Goal: Register for event/course

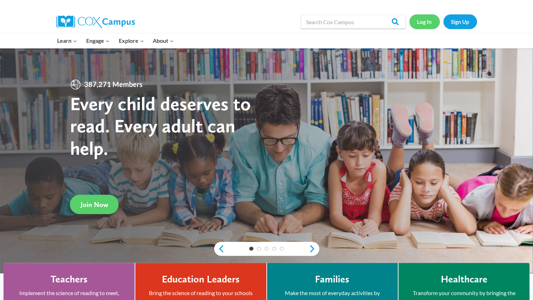
click at [428, 22] on link "Log In" at bounding box center [424, 21] width 30 height 14
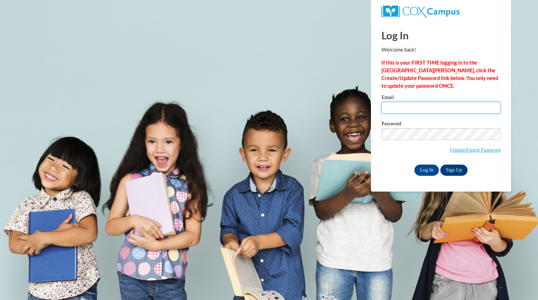
click at [405, 108] on input "Email" at bounding box center [441, 108] width 119 height 12
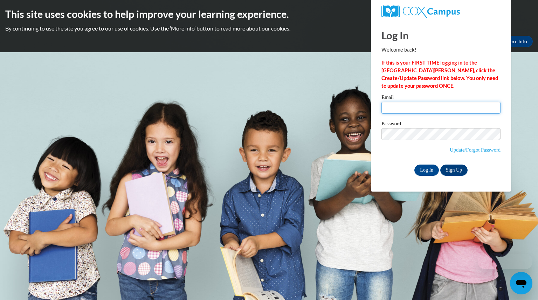
type input "pickartshannon@aasd.k12.wi.us"
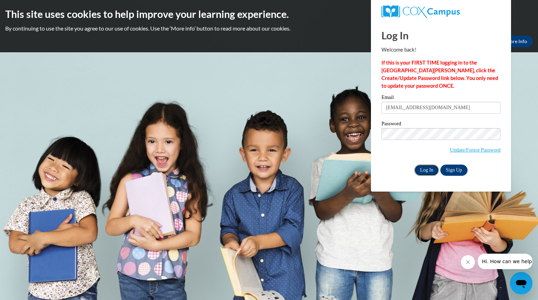
click at [428, 169] on input "Log In" at bounding box center [426, 169] width 25 height 11
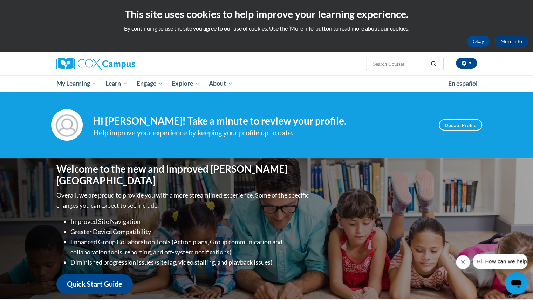
scroll to position [0, 0]
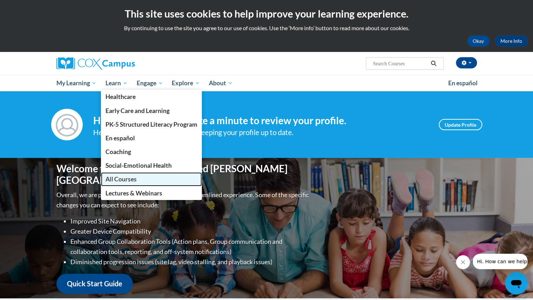
click at [115, 180] on span "All Courses" at bounding box center [120, 178] width 31 height 7
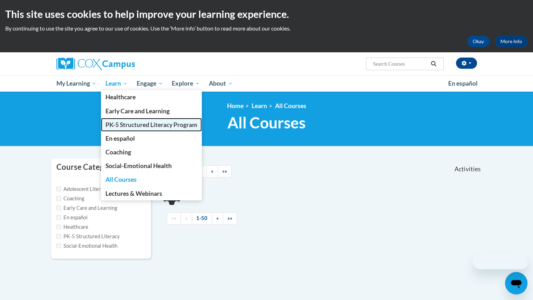
click at [126, 121] on span "PK-5 Structured Literacy Program" at bounding box center [151, 124] width 92 height 7
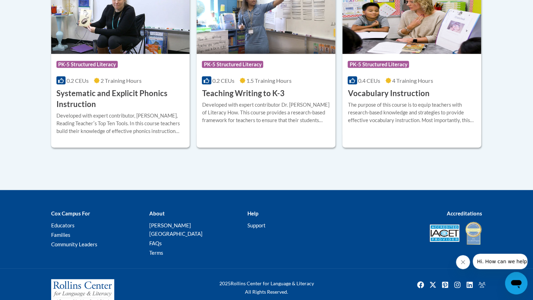
scroll to position [866, 0]
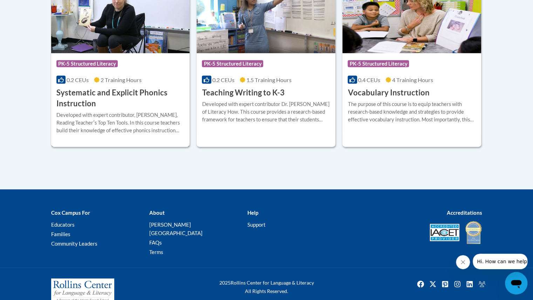
click at [135, 125] on div "Developed with expert contributor, Dr. Deborah Glaser, Reading Teacherʹs Top Te…" at bounding box center [120, 122] width 128 height 23
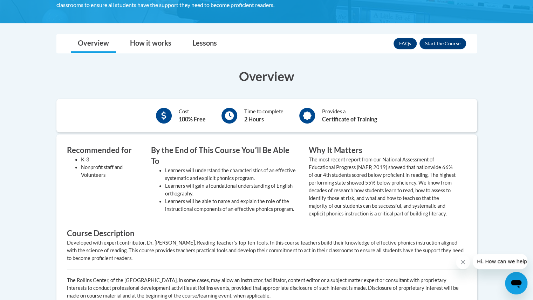
scroll to position [188, 0]
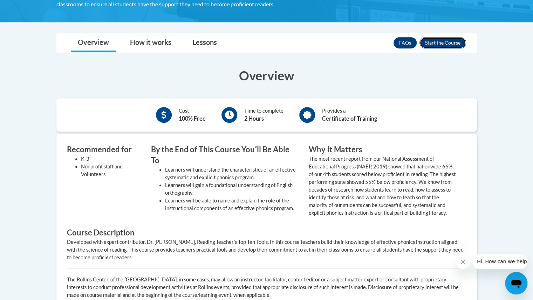
click at [447, 42] on button "Enroll" at bounding box center [442, 42] width 47 height 11
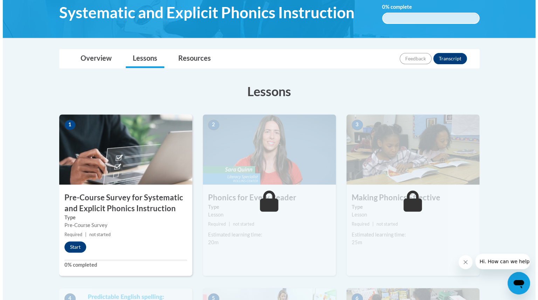
scroll to position [123, 0]
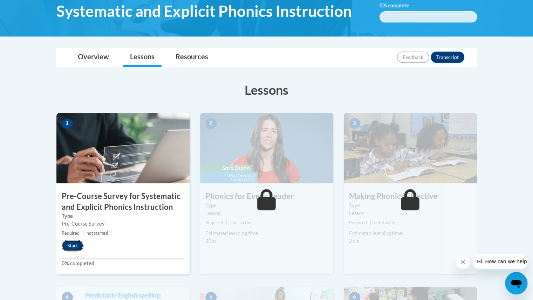
click at [64, 243] on button "Start" at bounding box center [73, 245] width 22 height 11
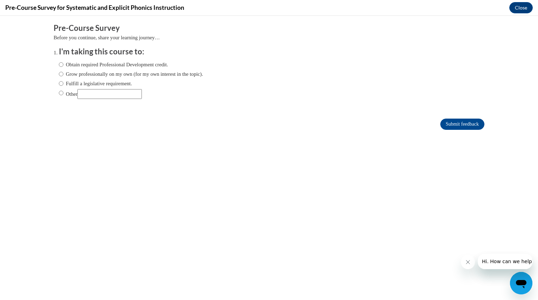
scroll to position [0, 0]
click at [59, 83] on input "Fulfill a legislative requirement." at bounding box center [61, 84] width 5 height 8
radio input "true"
click at [445, 123] on input "Submit feedback" at bounding box center [462, 123] width 44 height 11
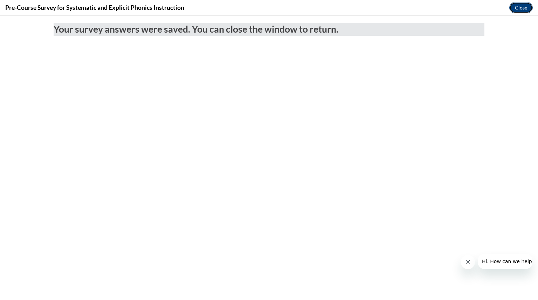
click at [521, 4] on button "Close" at bounding box center [520, 7] width 23 height 11
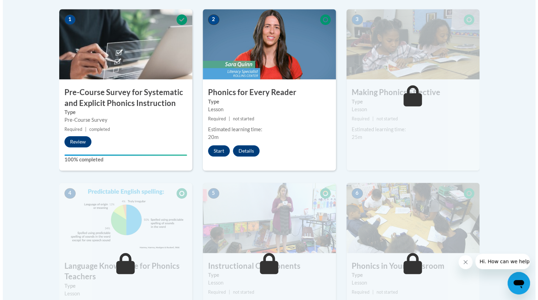
scroll to position [226, 0]
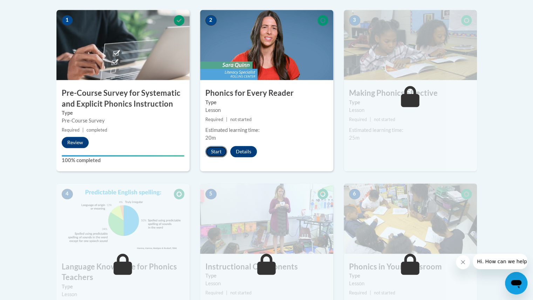
click at [214, 146] on button "Start" at bounding box center [216, 151] width 22 height 11
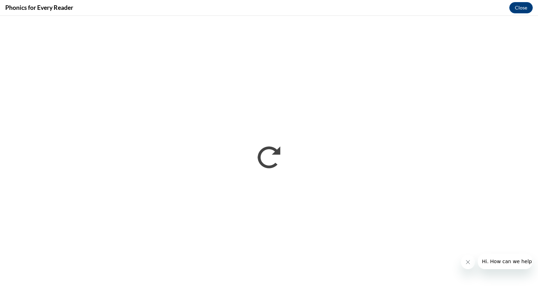
scroll to position [0, 0]
